Goal: Navigation & Orientation: Find specific page/section

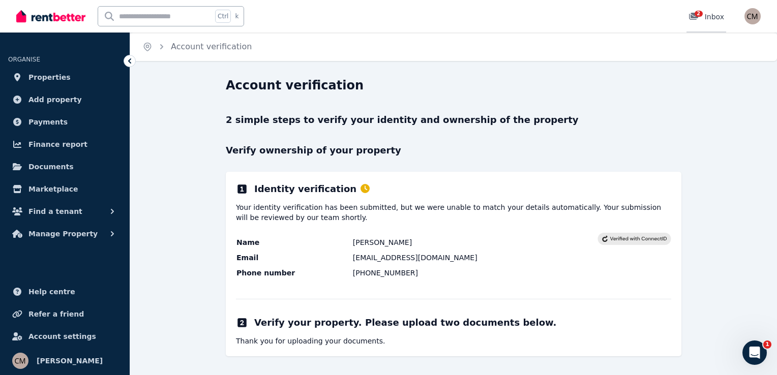
click at [695, 11] on link "2 Inbox" at bounding box center [706, 16] width 40 height 33
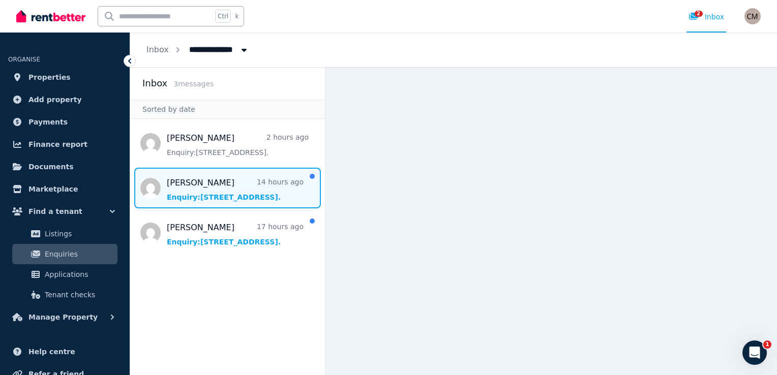
click at [220, 198] on span "Message list" at bounding box center [227, 188] width 195 height 41
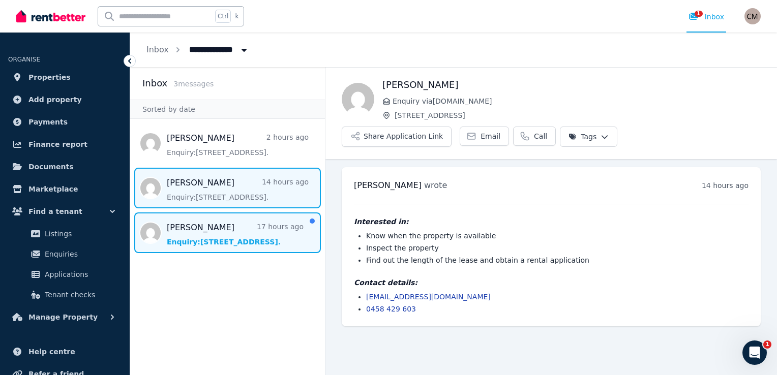
click at [272, 235] on span "Message list" at bounding box center [227, 232] width 195 height 41
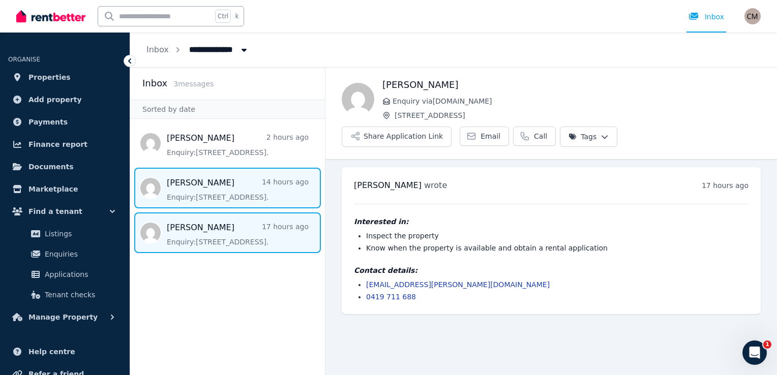
click at [219, 194] on span "Message list" at bounding box center [227, 188] width 195 height 41
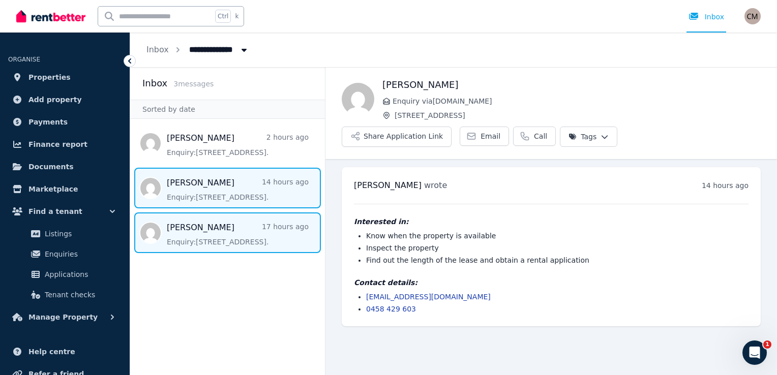
click at [228, 229] on span "Message list" at bounding box center [227, 232] width 195 height 41
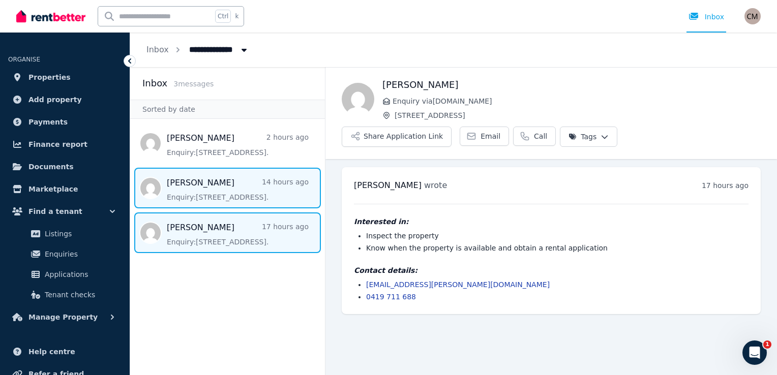
click at [241, 192] on span "Message list" at bounding box center [227, 188] width 195 height 41
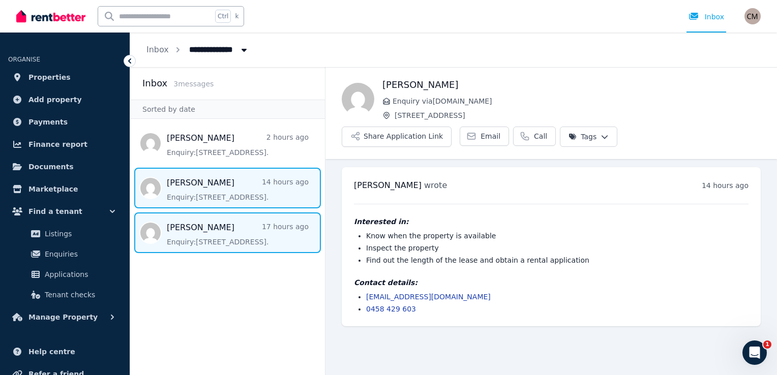
click at [205, 240] on span "Message list" at bounding box center [227, 232] width 195 height 41
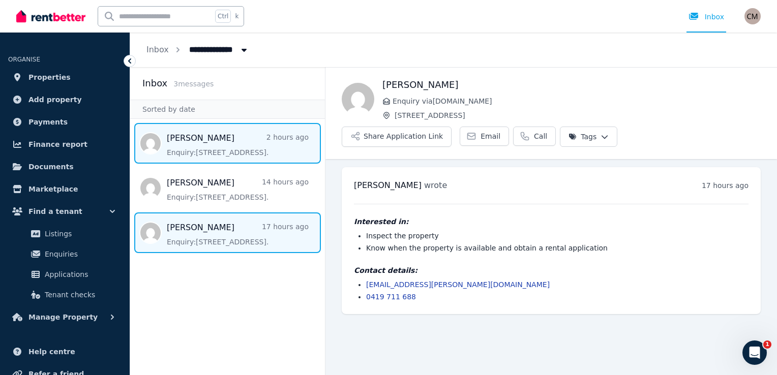
click at [236, 148] on span "Message list" at bounding box center [227, 143] width 195 height 41
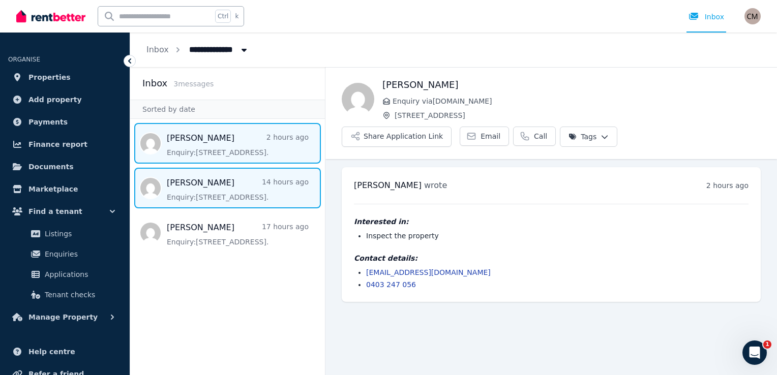
click at [240, 193] on span "Message list" at bounding box center [227, 188] width 195 height 41
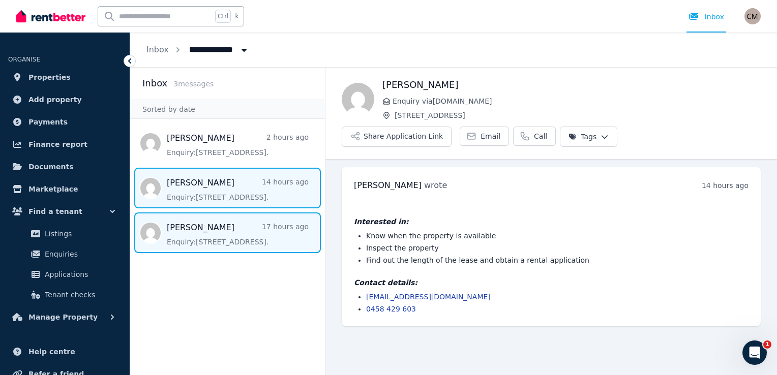
click at [246, 244] on span "Message list" at bounding box center [227, 232] width 195 height 41
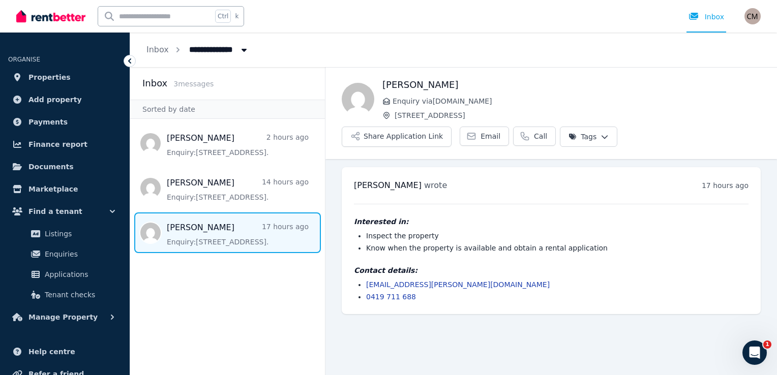
click at [495, 344] on main "Back [PERSON_NAME] Enquiry via [DOMAIN_NAME] [STREET_ADDRESS] Share Application…" at bounding box center [550, 221] width 451 height 308
click at [55, 208] on span "Find a tenant" at bounding box center [55, 211] width 54 height 12
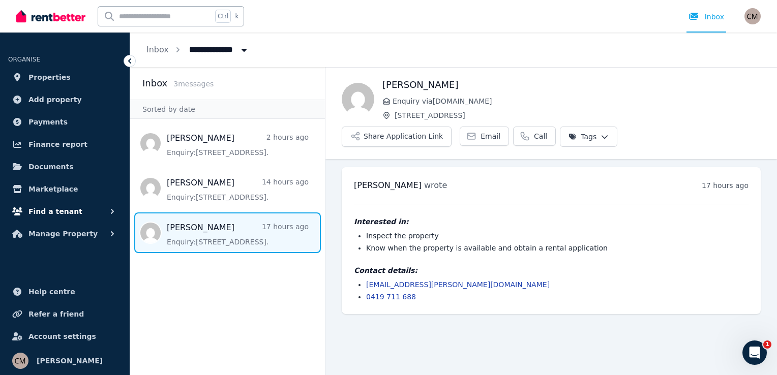
click at [114, 210] on icon "button" at bounding box center [112, 211] width 10 height 10
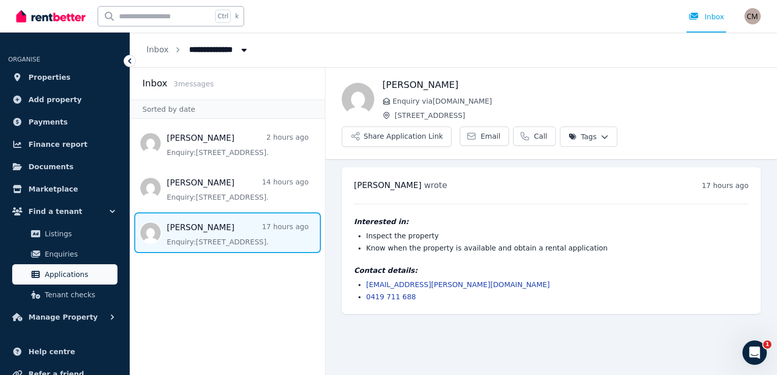
click at [65, 272] on span "Applications" at bounding box center [79, 274] width 69 height 12
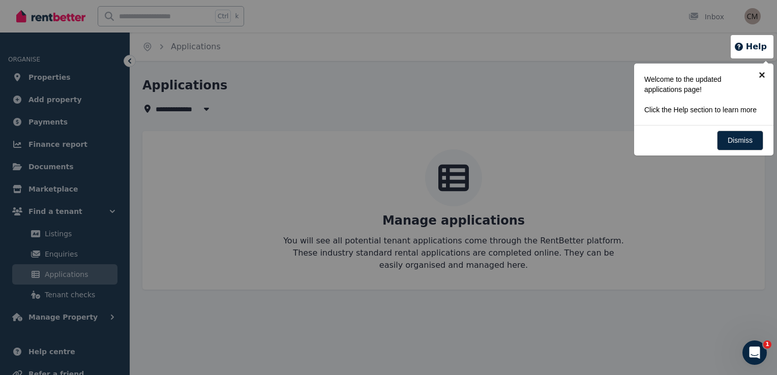
click at [760, 73] on link "×" at bounding box center [761, 75] width 23 height 23
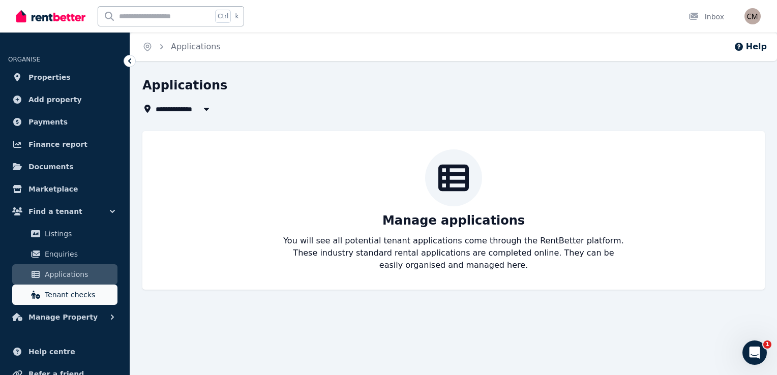
click at [78, 294] on span "Tenant checks" at bounding box center [79, 295] width 69 height 12
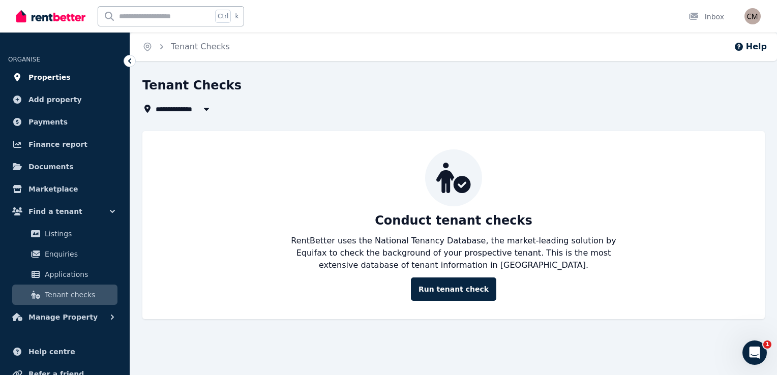
click at [52, 77] on span "Properties" at bounding box center [49, 77] width 42 height 12
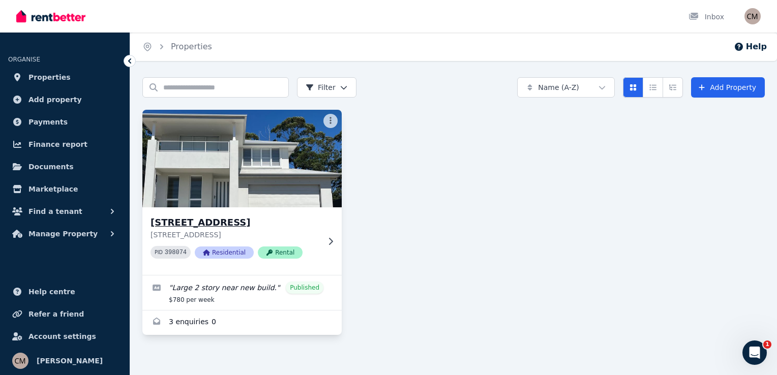
click at [268, 172] on img at bounding box center [241, 158] width 209 height 103
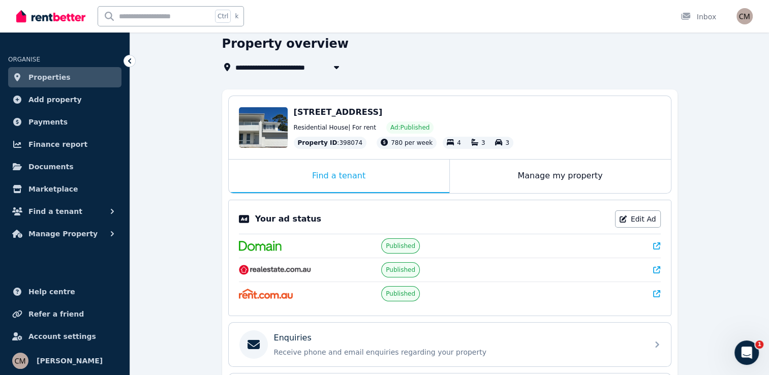
scroll to position [24, 0]
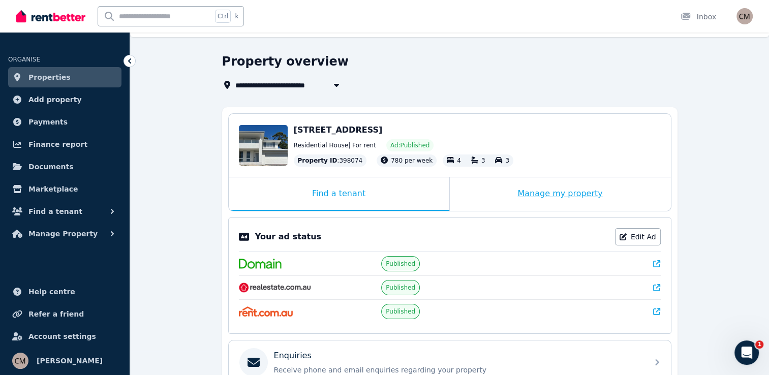
click at [573, 193] on div "Manage my property" at bounding box center [560, 194] width 221 height 34
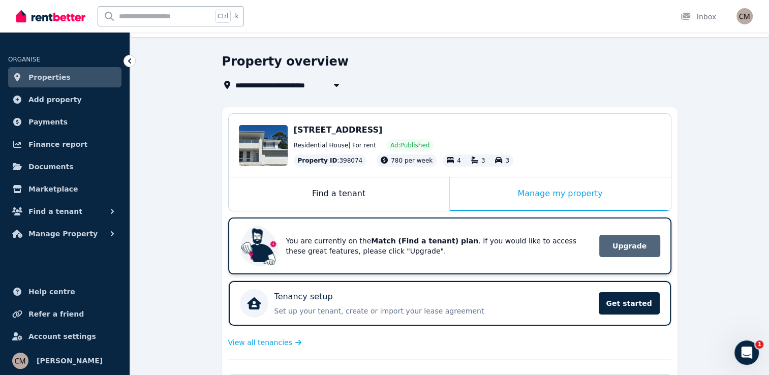
click at [620, 239] on span "Upgrade" at bounding box center [629, 246] width 61 height 22
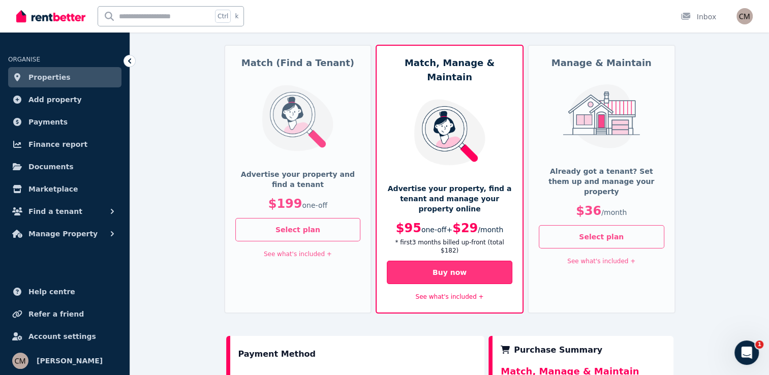
scroll to position [102, 0]
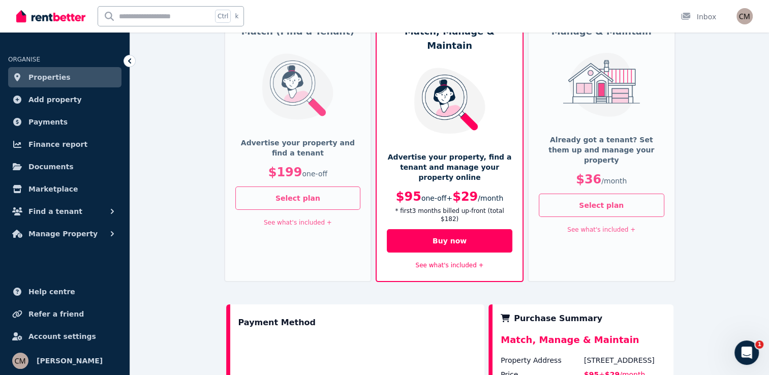
click at [293, 222] on link "See what's included +" at bounding box center [298, 222] width 68 height 7
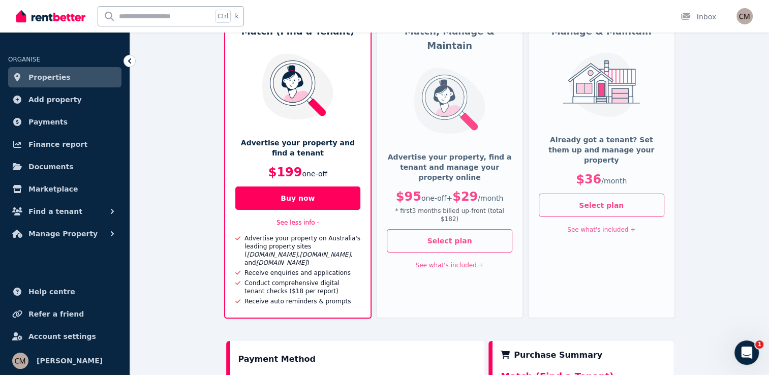
click at [463, 262] on link "See what's included +" at bounding box center [450, 265] width 68 height 7
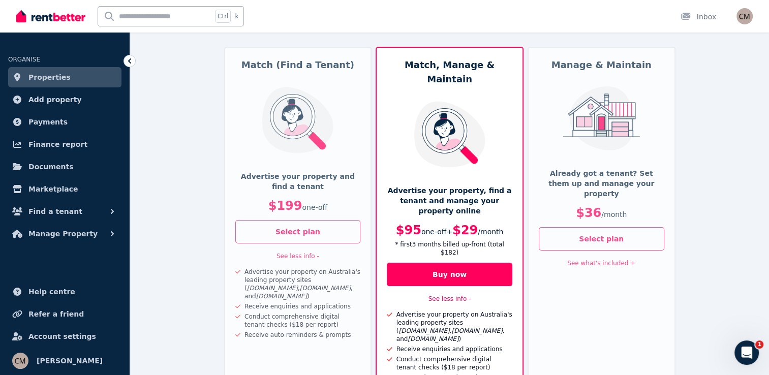
scroll to position [51, 0]
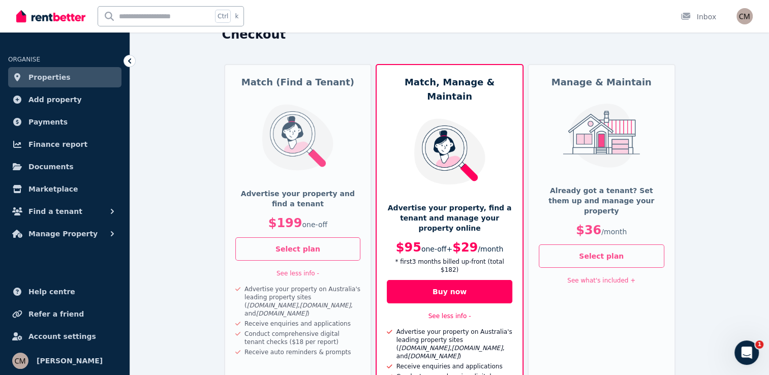
click at [608, 277] on link "See what's included +" at bounding box center [601, 280] width 68 height 7
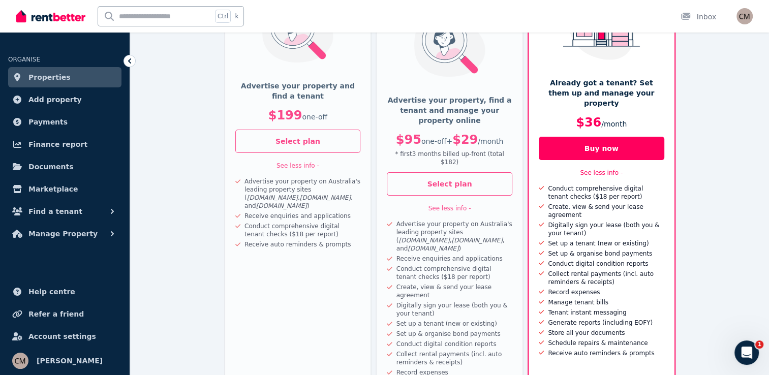
scroll to position [152, 0]
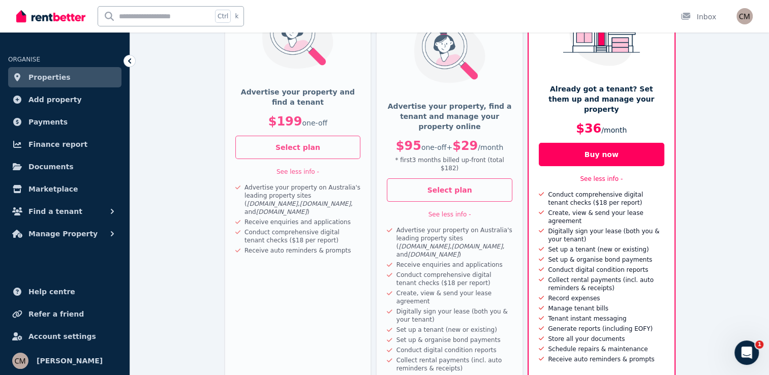
click at [303, 170] on link "See less info -" at bounding box center [297, 171] width 43 height 7
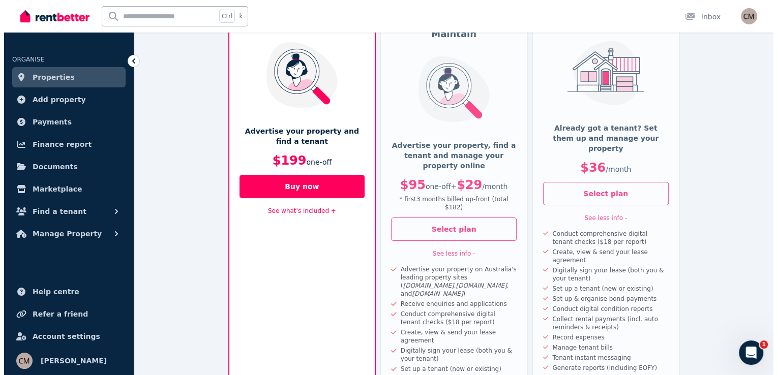
scroll to position [0, 0]
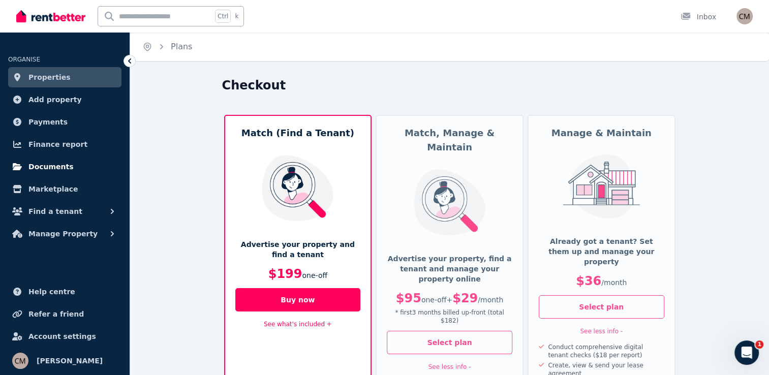
click at [61, 168] on span "Documents" at bounding box center [50, 167] width 45 height 12
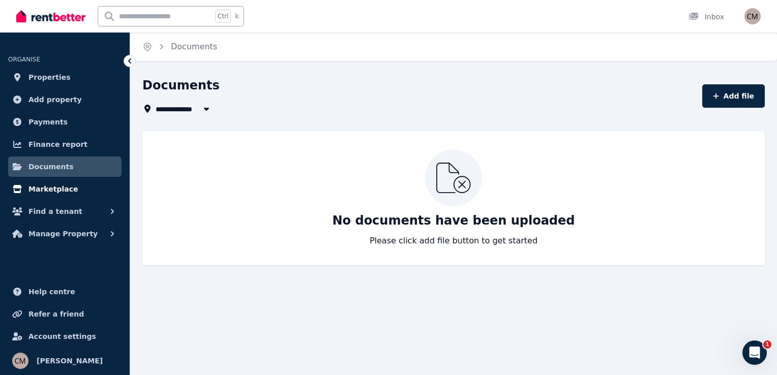
click at [51, 189] on span "Marketplace" at bounding box center [52, 189] width 49 height 12
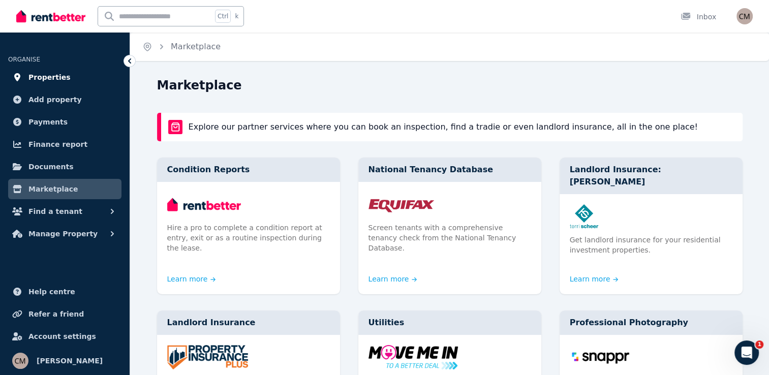
click at [41, 75] on span "Properties" at bounding box center [49, 77] width 42 height 12
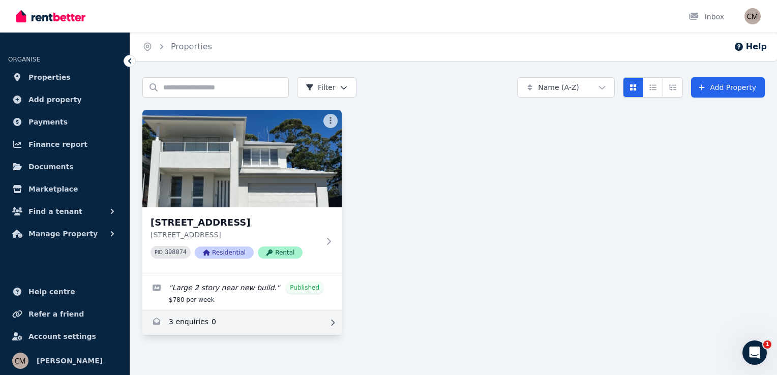
click at [239, 320] on link "Enquiries for 43 Nethercote St, Mollymook" at bounding box center [241, 323] width 199 height 24
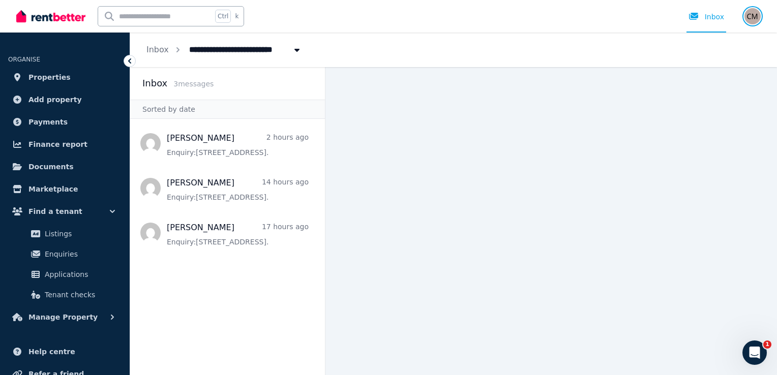
click at [752, 17] on img "button" at bounding box center [752, 16] width 16 height 16
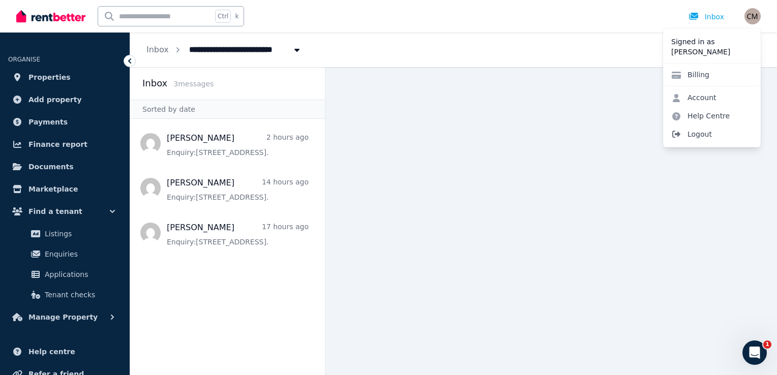
click at [704, 134] on span "Logout" at bounding box center [712, 134] width 98 height 18
